Goal: Task Accomplishment & Management: Use online tool/utility

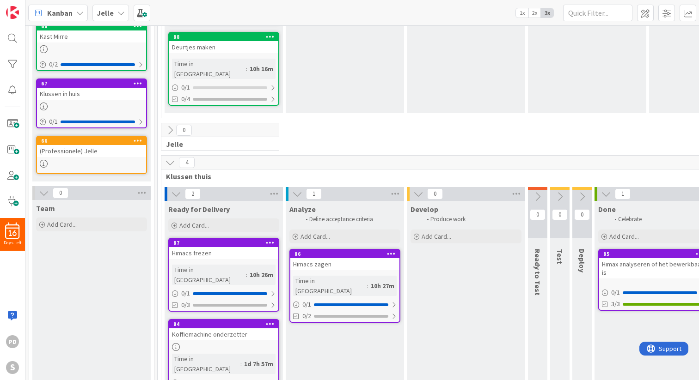
scroll to position [195, 0]
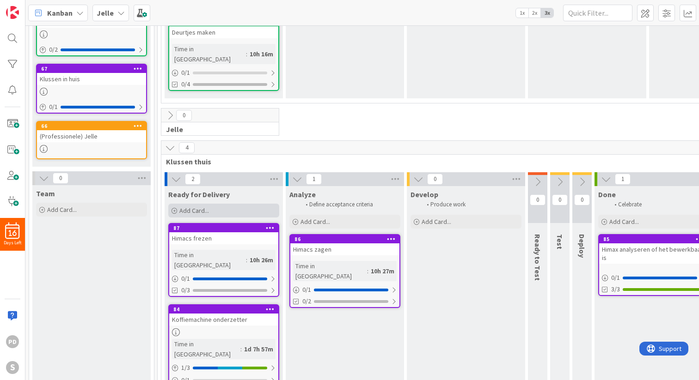
click at [196, 207] on span "Add Card..." at bounding box center [194, 211] width 30 height 8
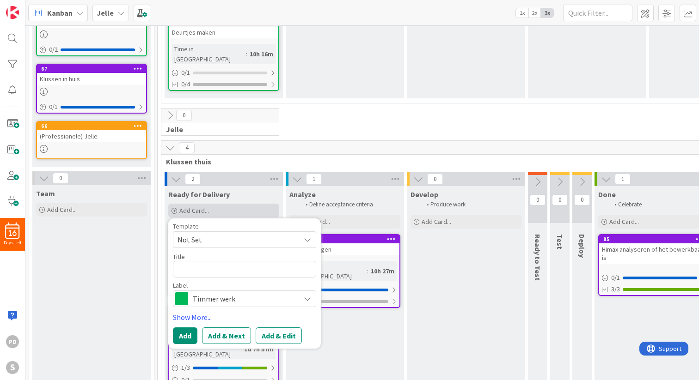
type textarea "x"
type textarea "i"
type textarea "x"
type textarea "ij"
type textarea "x"
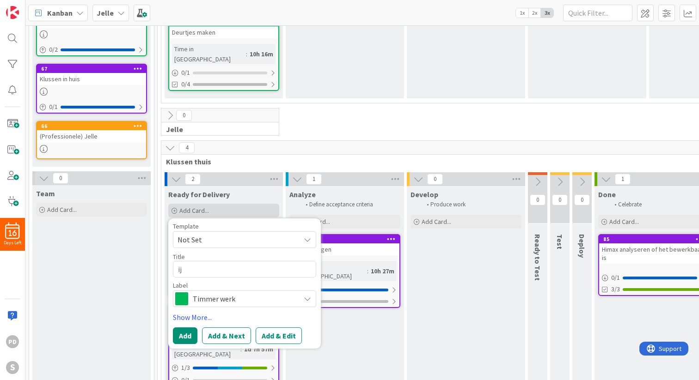
type textarea "ijz"
type textarea "x"
type textarea "ijze"
type textarea "x"
type textarea "ijzer"
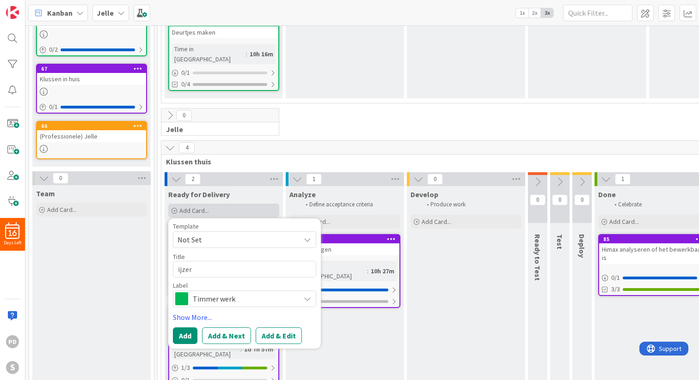
type textarea "x"
type textarea "ijzere"
type textarea "x"
type textarea "ijzeren"
type textarea "x"
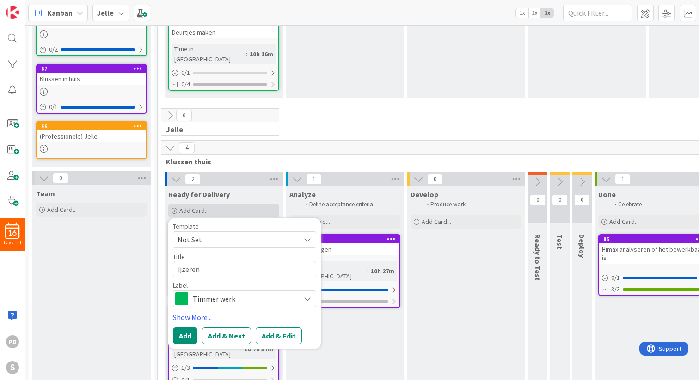
type textarea "ijzeren"
type textarea "x"
type textarea "ijzeren p"
type textarea "x"
type textarea "ijzeren pl"
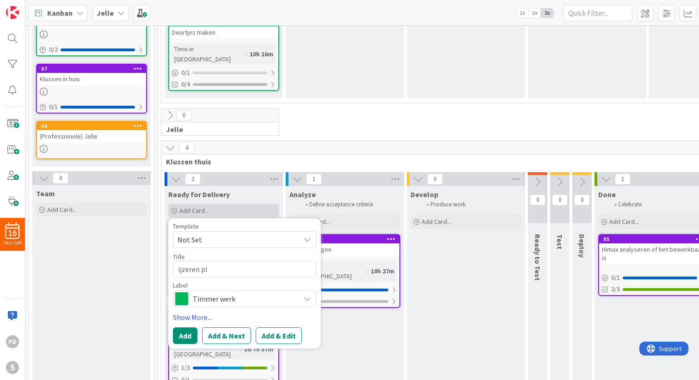
type textarea "x"
type textarea "ijzeren pla"
type textarea "x"
type textarea "ijzeren plaa"
type textarea "x"
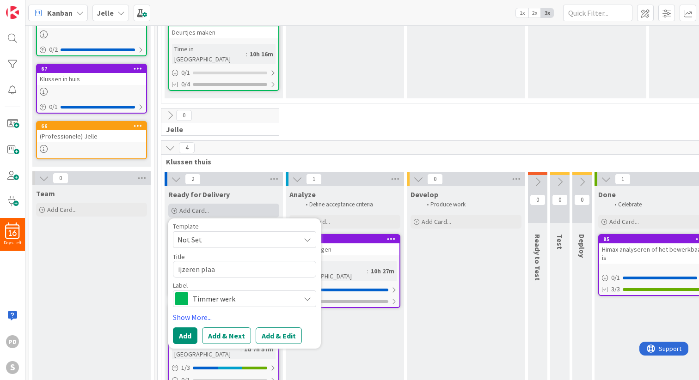
type textarea "ijzeren plaat"
type textarea "x"
type textarea "ijzeren plaatj"
type textarea "x"
type textarea "ijzeren plaatje"
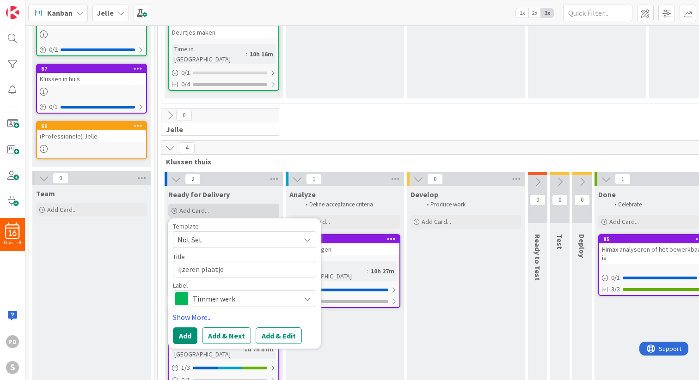
type textarea "x"
type textarea "ijzeren plaatje"
type textarea "x"
type textarea "ijzeren plaatje f"
type textarea "x"
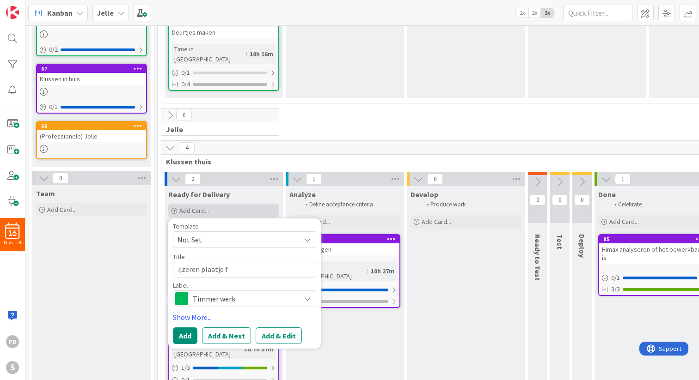
type textarea "ijzeren plaatje fr"
type textarea "x"
type textarea "ijzeren plaatje fre"
type textarea "x"
type textarea "ijzeren plaatje frez"
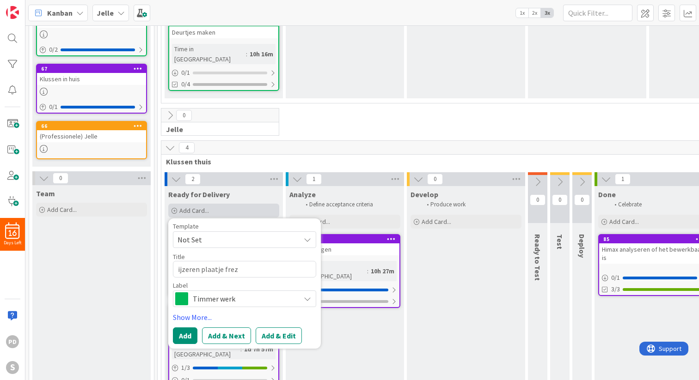
type textarea "x"
type textarea "ijzeren plaatje freze"
type textarea "x"
type textarea "ijzeren plaatje frezen"
type textarea "x"
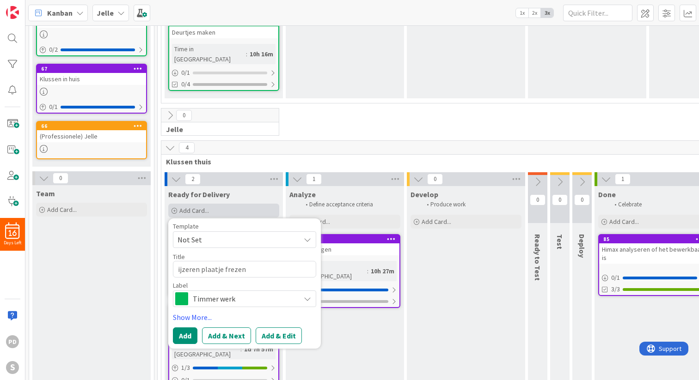
type textarea "ijzeren plaatje frezen"
type textarea "x"
type textarea "ijzeren plaatje frezen v"
type textarea "x"
type textarea "ijzeren plaatje frezen vo"
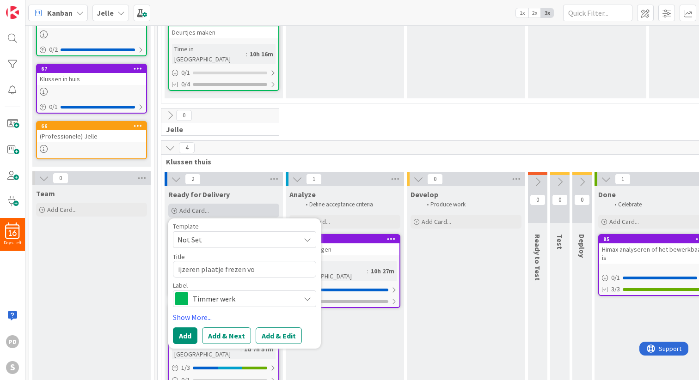
type textarea "x"
type textarea "ijzeren plaatje frezen voo"
type textarea "x"
type textarea "ijzeren plaatje frezen voor"
type textarea "x"
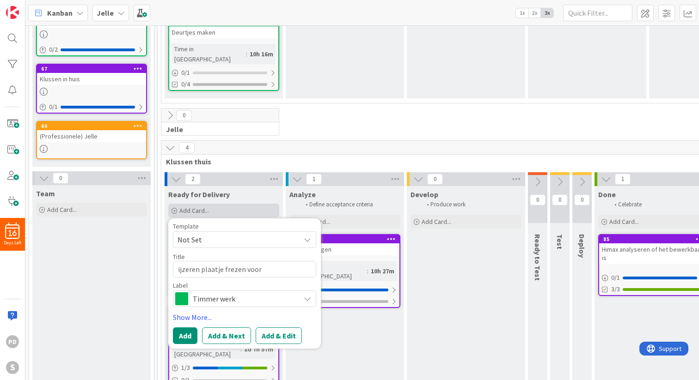
type textarea "ijzeren plaatje frezen voor"
type textarea "x"
type textarea "ijzeren plaatje frezen voor v"
type textarea "x"
type textarea "ijzeren plaatje frezen voor ve"
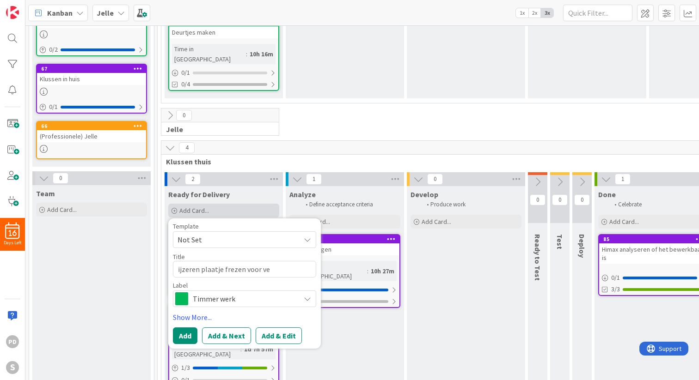
type textarea "x"
type textarea "ijzeren plaatje frezen voor ven"
type textarea "x"
type textarea "ijzeren plaatje frezen voor vent"
type textarea "x"
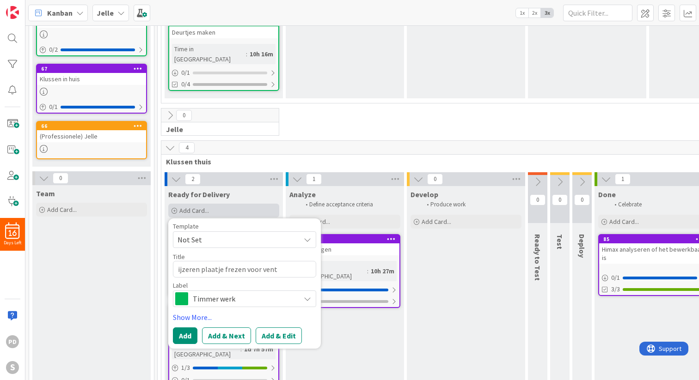
type textarea "ijzeren plaatje frezen voor venti"
type textarea "x"
type textarea "ijzeren plaatje frezen voor ventil"
type textarea "x"
type textarea "ijzeren plaatje frezen voor ventila"
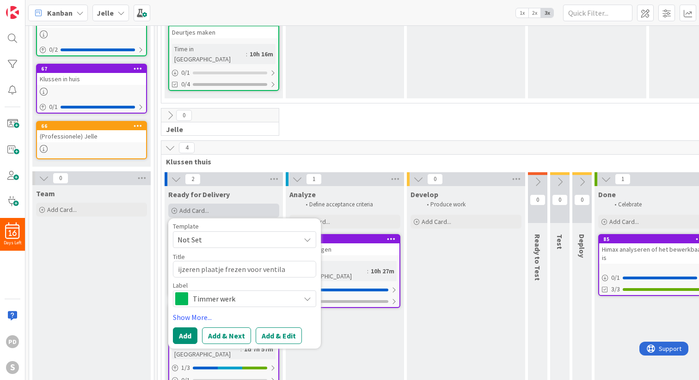
type textarea "x"
type textarea "ijzeren plaatje frezen voor ventilat"
type textarea "x"
type textarea "ijzeren plaatje frezen voor ventilato"
type textarea "x"
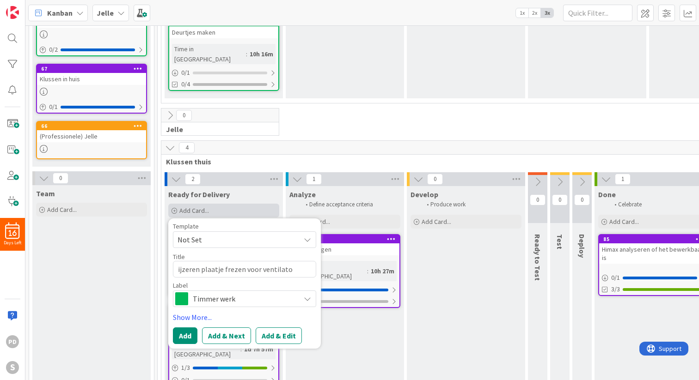
type textarea "ijzeren plaatje frezen voor ventilator"
type textarea "x"
type textarea "ijzeren plaatje frezen voor ventilator"
type textarea "x"
type textarea "ijzeren plaatje frezen voor ventilator k"
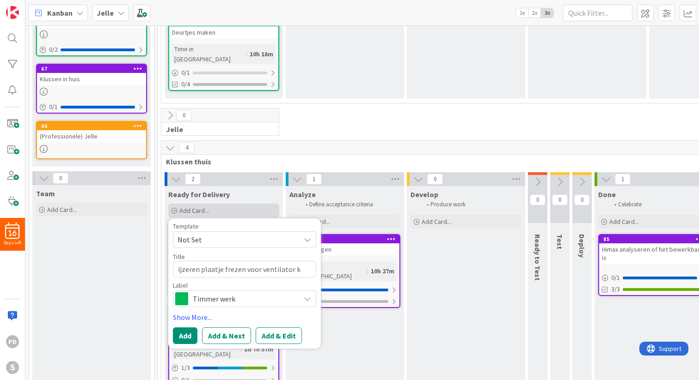
type textarea "x"
type textarea "ijzeren plaatje frezen voor ventilator ka"
type textarea "x"
type textarea "ijzeren plaatje frezen voor ventilator kam"
type textarea "x"
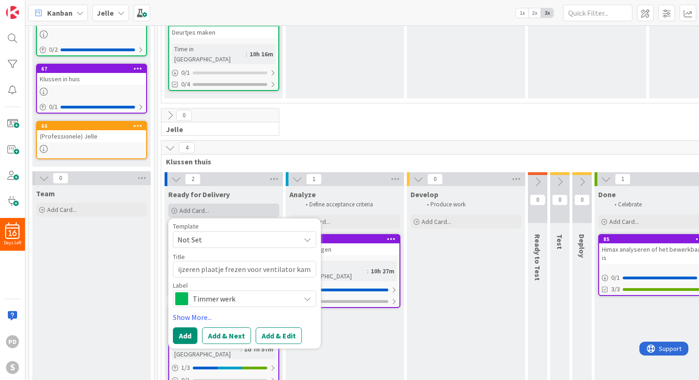
type textarea "ijzeren plaatje frezen voor ventilator kame"
type textarea "x"
type textarea "ijzeren plaatje frezen voor ventilator kamer"
type textarea "x"
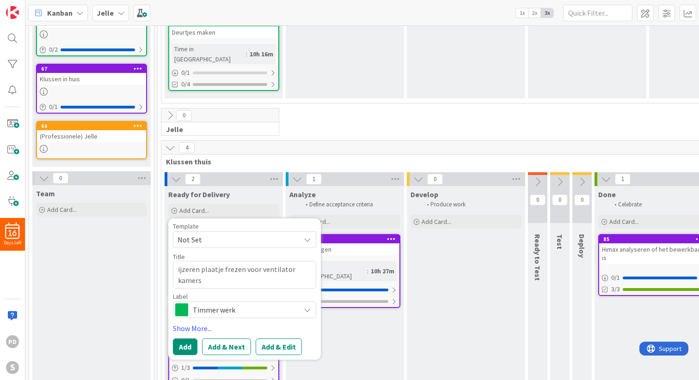
type textarea "ijzeren plaatje frezen voor ventilator kamers"
click at [229, 304] on span "Timmer werk" at bounding box center [244, 310] width 103 height 13
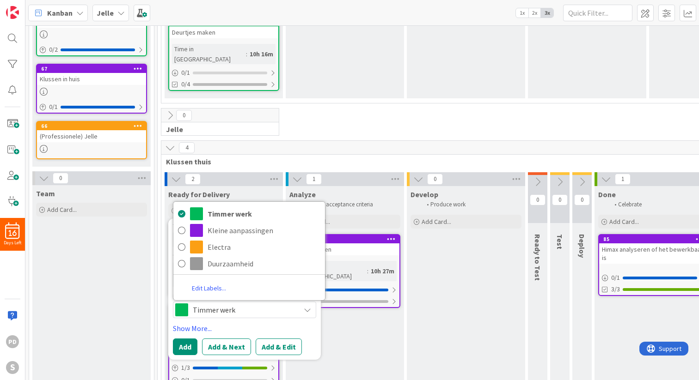
click at [214, 252] on div "[PERSON_NAME] werk Kleine aanpassingen Electra Duurzaamheid Edit Labels..." at bounding box center [249, 251] width 153 height 99
click at [214, 257] on span "Duurzaamheid" at bounding box center [264, 264] width 113 height 14
type textarea "x"
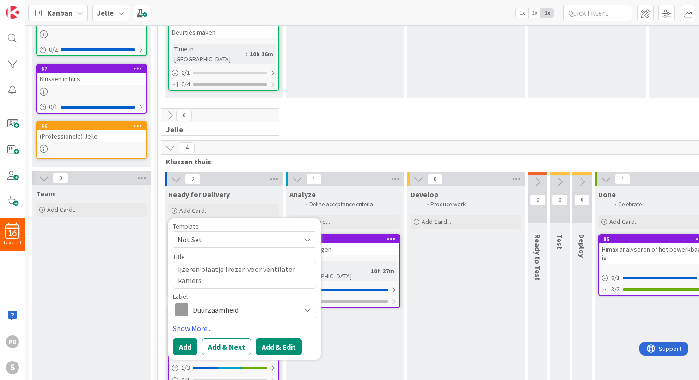
click at [289, 339] on button "Add & Edit" at bounding box center [279, 347] width 46 height 17
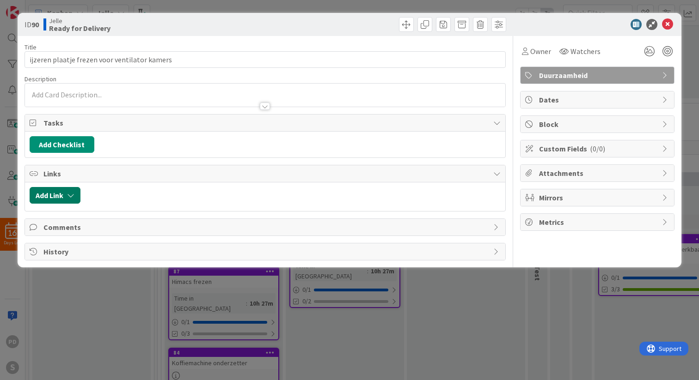
click at [61, 197] on button "Add Link" at bounding box center [55, 195] width 51 height 17
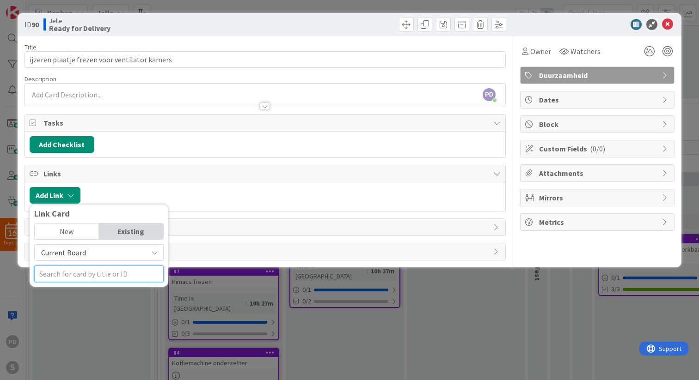
click at [90, 277] on input "text" at bounding box center [98, 274] width 129 height 17
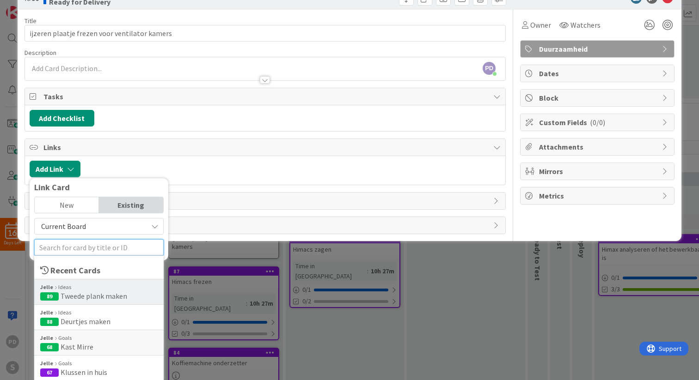
scroll to position [27, 0]
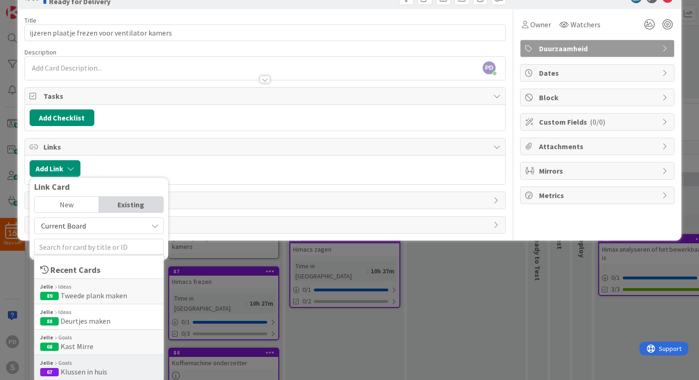
click at [90, 370] on span "Klussen in huis" at bounding box center [84, 371] width 47 height 9
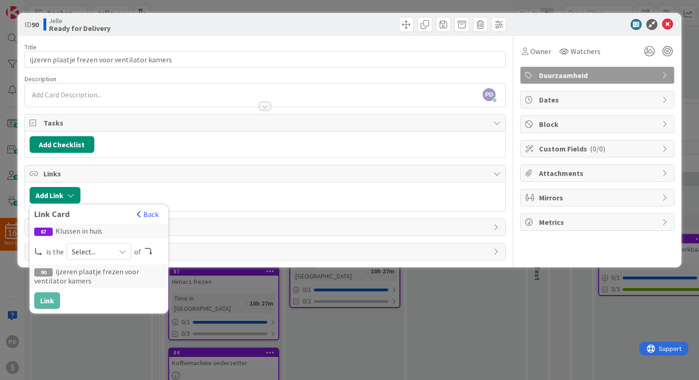
scroll to position [0, 0]
click at [92, 254] on span "Select..." at bounding box center [91, 251] width 39 height 13
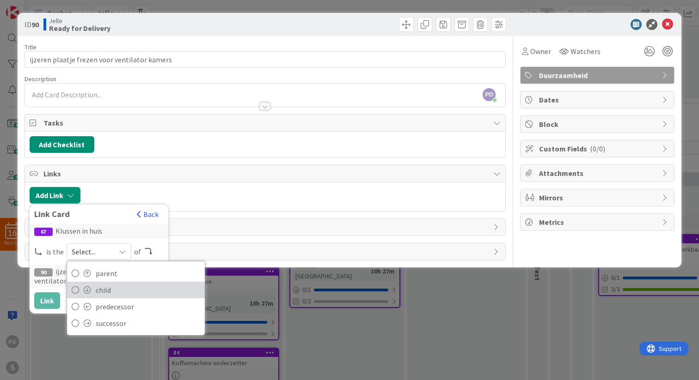
click at [93, 292] on link "child" at bounding box center [136, 290] width 138 height 17
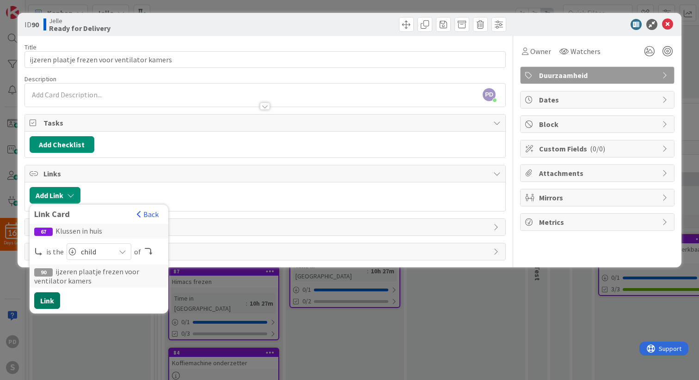
click at [39, 302] on button "Link" at bounding box center [47, 301] width 26 height 17
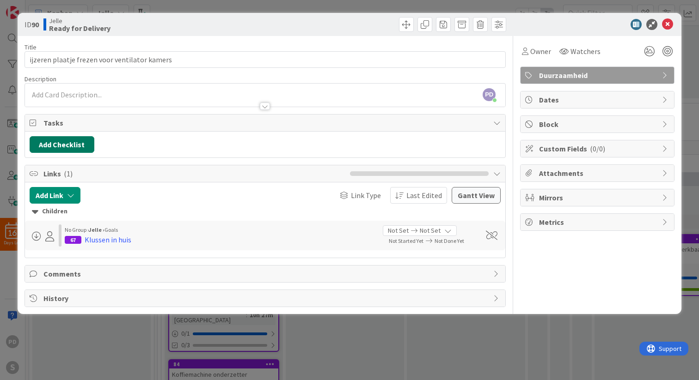
click at [69, 147] on button "Add Checklist" at bounding box center [62, 144] width 65 height 17
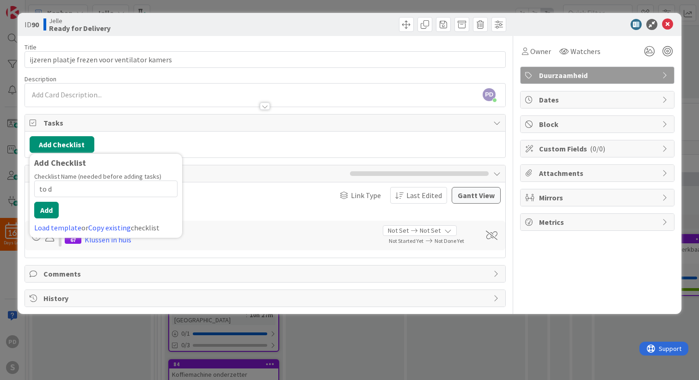
type input "to do"
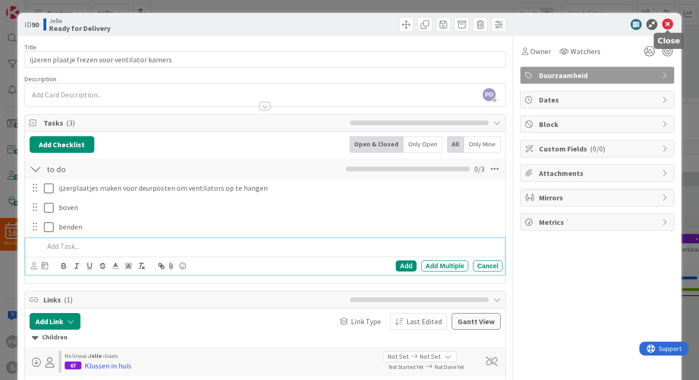
click at [670, 24] on icon at bounding box center [667, 24] width 11 height 11
